Goal: Book appointment/travel/reservation

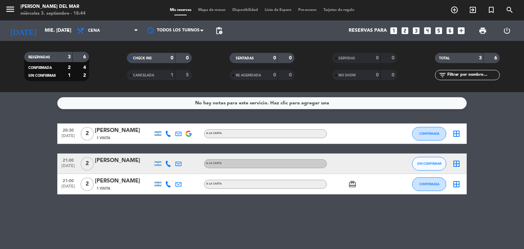
click at [405, 32] on icon "looks_two" at bounding box center [405, 30] width 9 height 9
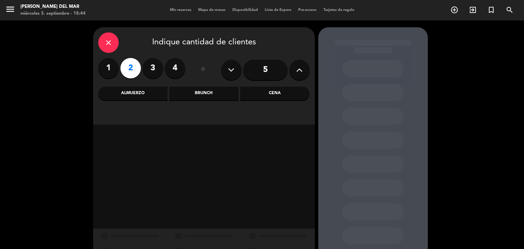
click at [279, 93] on div "Cena" at bounding box center [274, 94] width 69 height 14
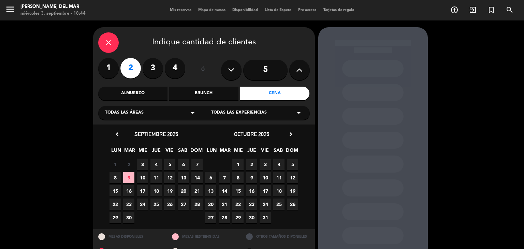
click at [142, 161] on span "3" at bounding box center [142, 164] width 11 height 11
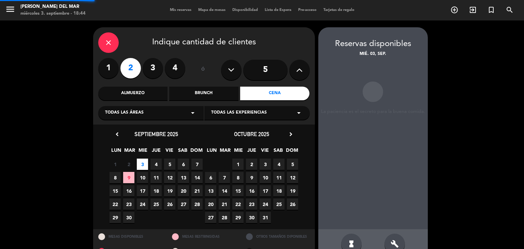
scroll to position [16, 0]
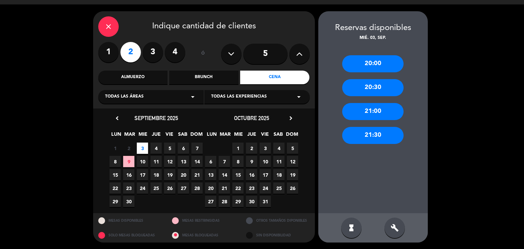
click at [380, 109] on div "21:00" at bounding box center [372, 111] width 61 height 17
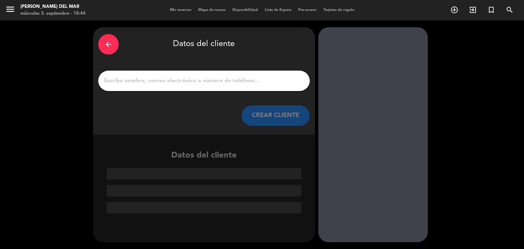
click at [250, 86] on div at bounding box center [204, 81] width 212 height 20
click at [252, 81] on input "1" at bounding box center [203, 81] width 201 height 10
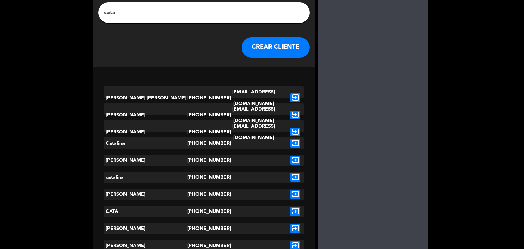
scroll to position [102, 0]
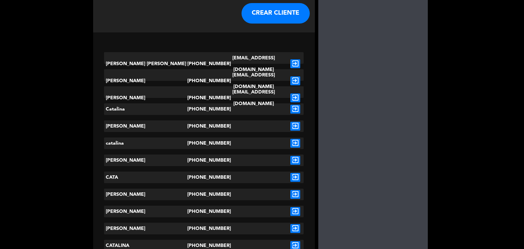
type input "cata"
click at [296, 194] on icon "exit_to_app" at bounding box center [295, 194] width 10 height 9
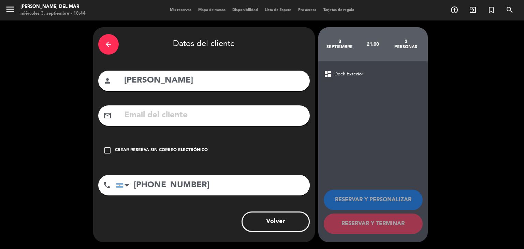
click at [106, 151] on icon "check_box_outline_blank" at bounding box center [107, 150] width 8 height 8
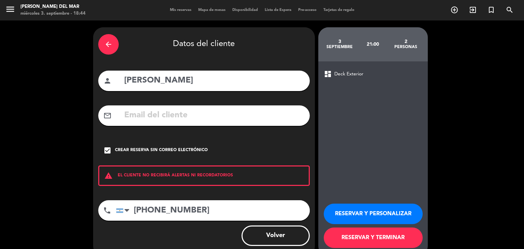
click at [369, 240] on button "RESERVAR Y TERMINAR" at bounding box center [373, 238] width 99 height 20
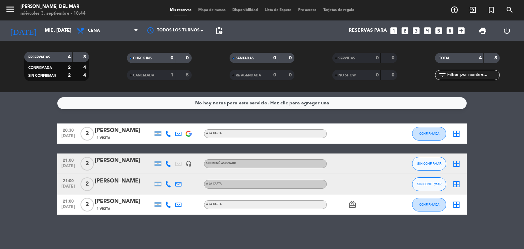
click at [253, 227] on div "No hay notas para este servicio. Haz clic para agregar una 20:30 [DATE] 2 [PERS…" at bounding box center [262, 170] width 524 height 157
click at [405, 30] on icon "looks_two" at bounding box center [405, 30] width 9 height 9
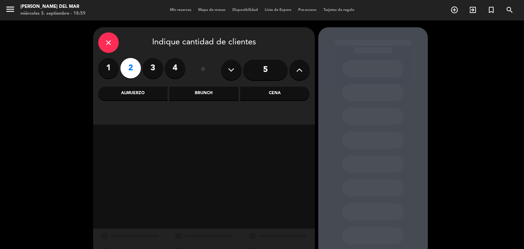
click at [284, 92] on div "Cena" at bounding box center [274, 94] width 69 height 14
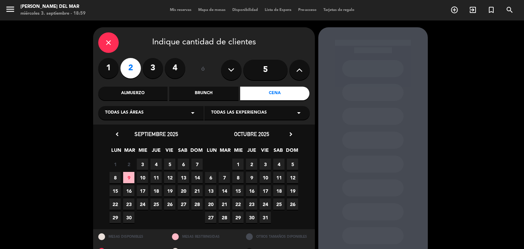
click at [143, 163] on span "3" at bounding box center [142, 164] width 11 height 11
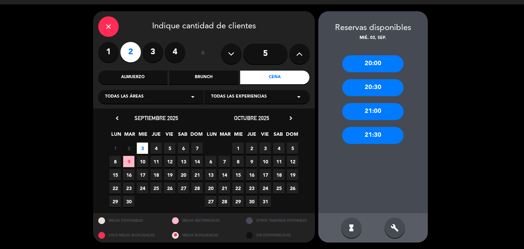
click at [371, 113] on div "21:00" at bounding box center [372, 111] width 61 height 17
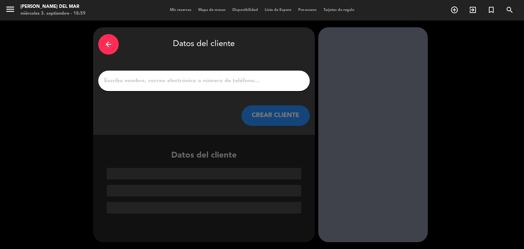
click at [214, 80] on input "1" at bounding box center [203, 81] width 201 height 10
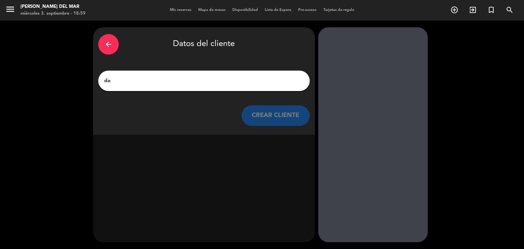
type input "d"
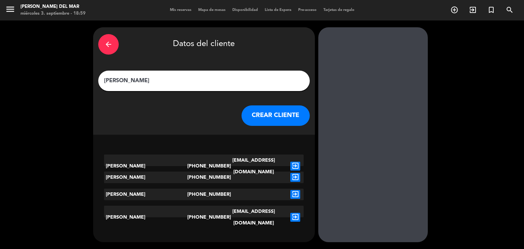
type input "[PERSON_NAME]"
click at [295, 213] on icon "exit_to_app" at bounding box center [295, 217] width 10 height 9
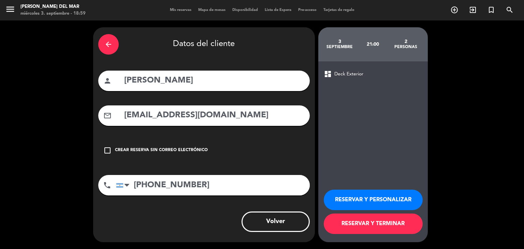
click at [373, 224] on button "RESERVAR Y TERMINAR" at bounding box center [373, 224] width 99 height 20
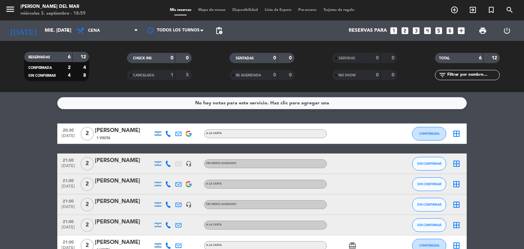
click at [127, 205] on div "[PERSON_NAME]" at bounding box center [124, 201] width 58 height 9
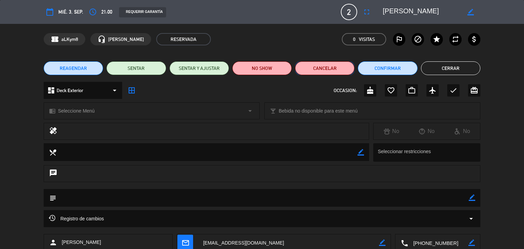
click at [326, 67] on button "Cancelar" at bounding box center [324, 68] width 59 height 14
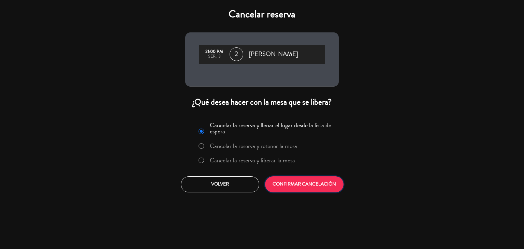
click at [309, 183] on button "CONFIRMAR CANCELACIÓN" at bounding box center [304, 184] width 78 height 16
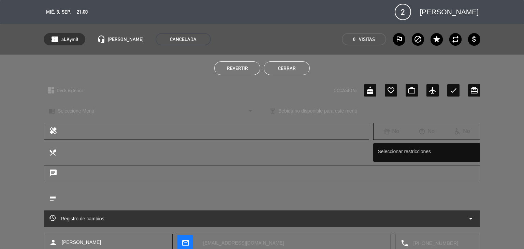
click at [296, 68] on button "Cerrar" at bounding box center [287, 68] width 46 height 14
